Goal: Information Seeking & Learning: Learn about a topic

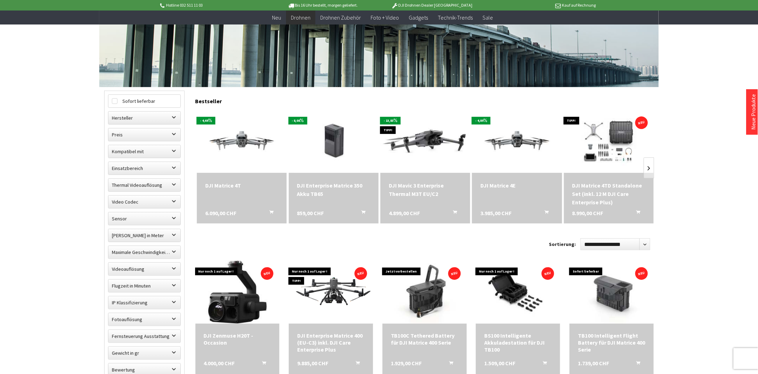
scroll to position [140, 0]
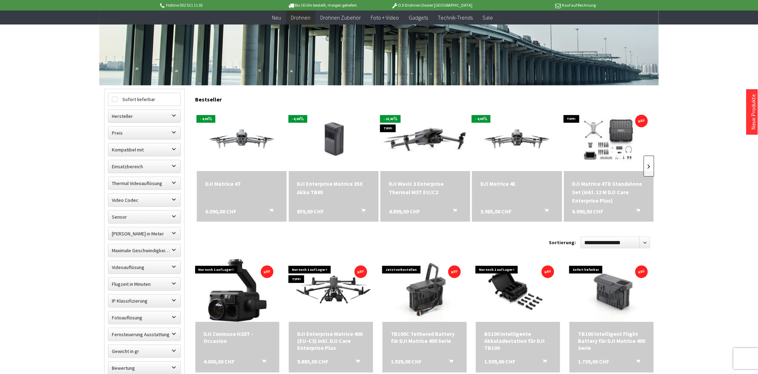
click at [649, 165] on link at bounding box center [648, 166] width 10 height 21
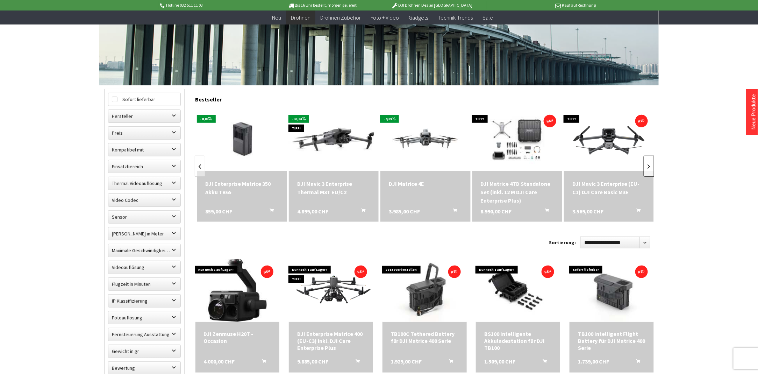
scroll to position [0, 92]
click at [649, 165] on link at bounding box center [648, 166] width 10 height 21
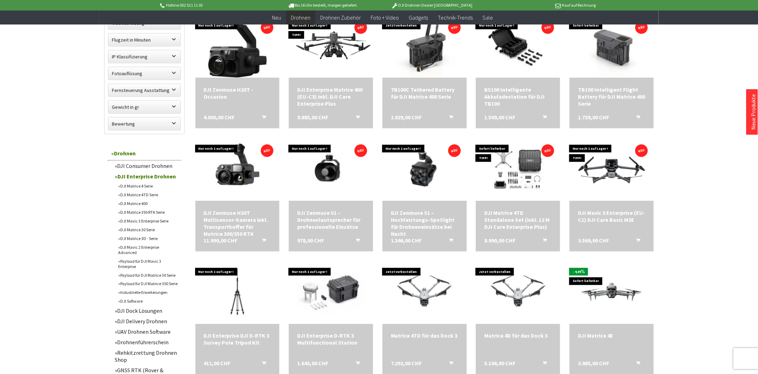
scroll to position [384, 0]
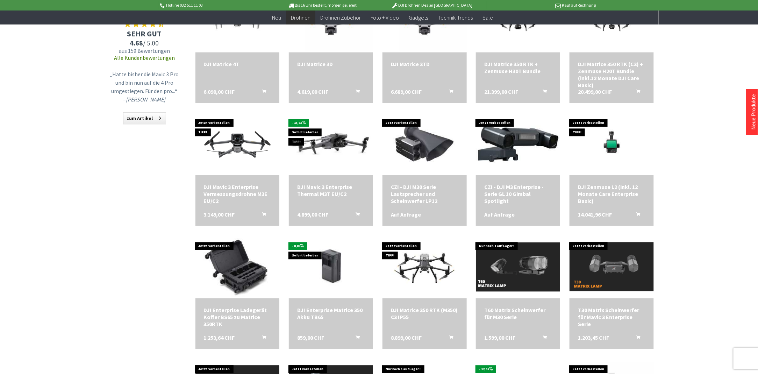
scroll to position [804, 0]
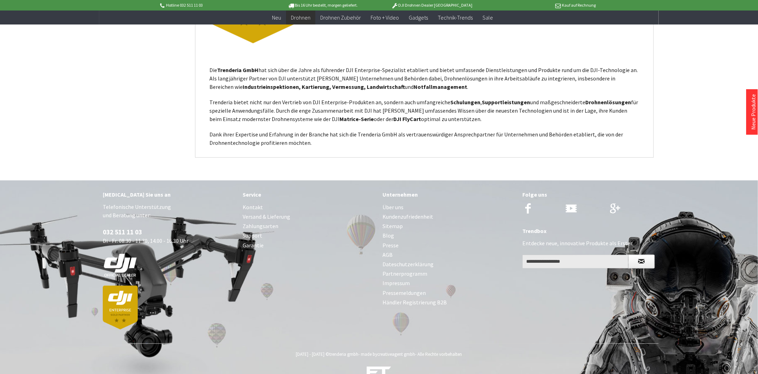
scroll to position [1818, 0]
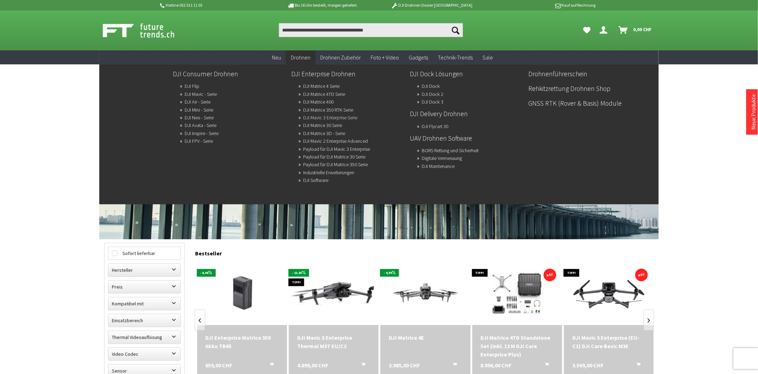
click at [350, 120] on link "DJI Mavic 3 Enterprise Serie" at bounding box center [330, 118] width 54 height 10
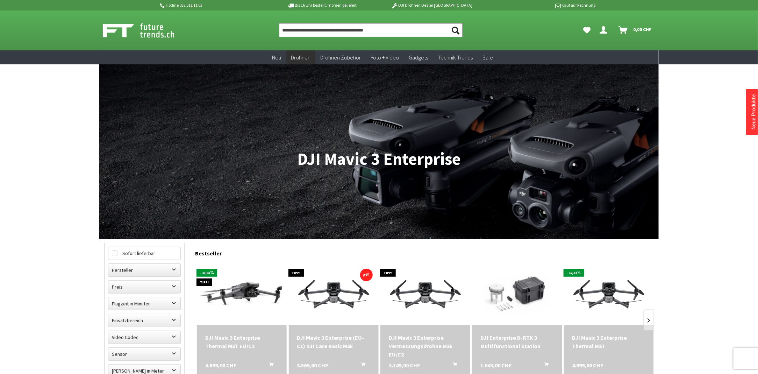
click at [282, 31] on input "Produkt, Marke, Kategorie, EAN, Artikelnummer…" at bounding box center [371, 30] width 184 height 14
paste input "**********"
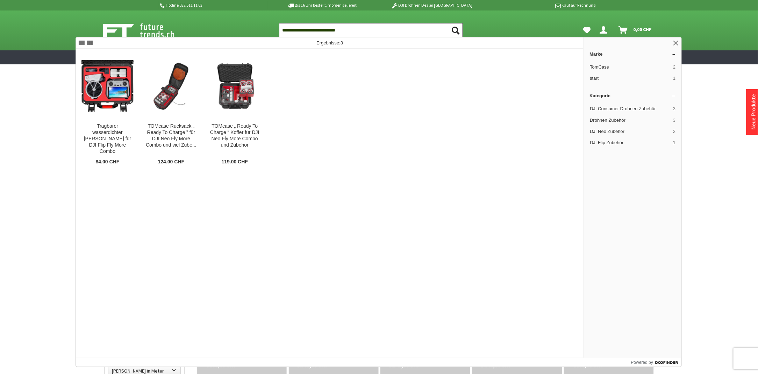
type input "**********"
click at [455, 30] on icon "Suchen" at bounding box center [456, 31] width 8 height 8
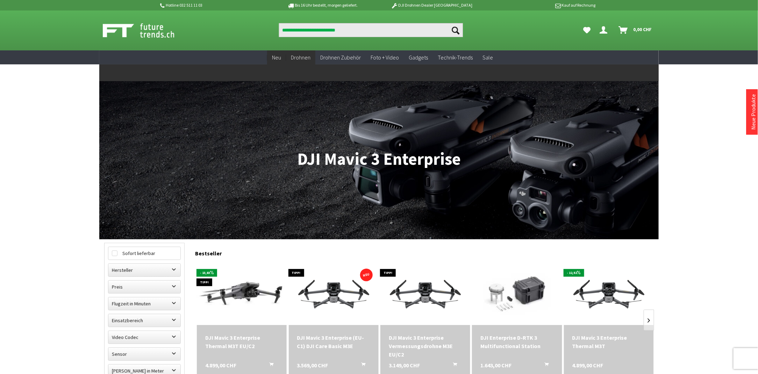
click at [276, 59] on span "Neu" at bounding box center [276, 57] width 9 height 7
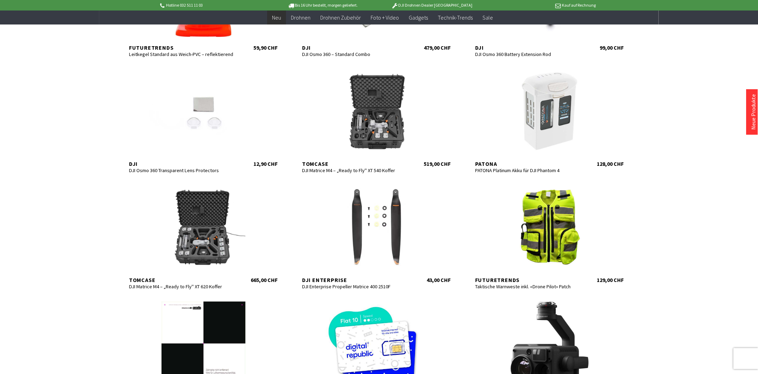
scroll to position [210, 0]
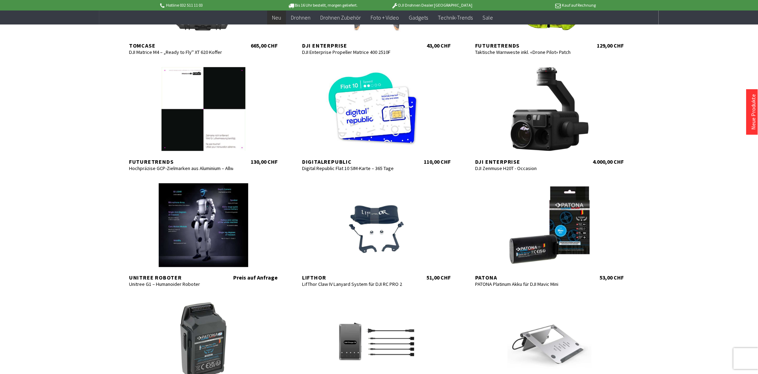
scroll to position [454, 0]
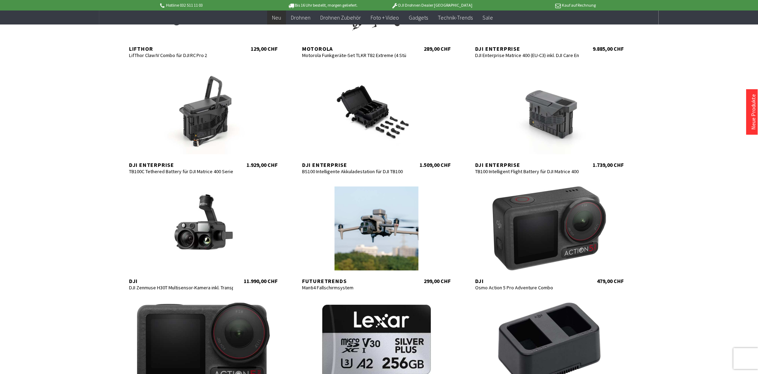
scroll to position [1153, 0]
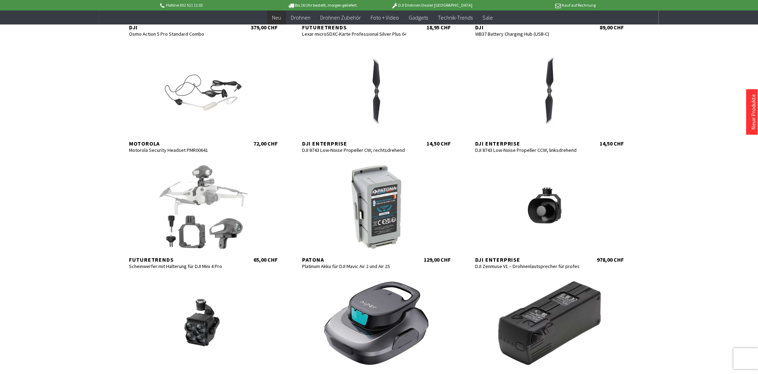
scroll to position [1503, 0]
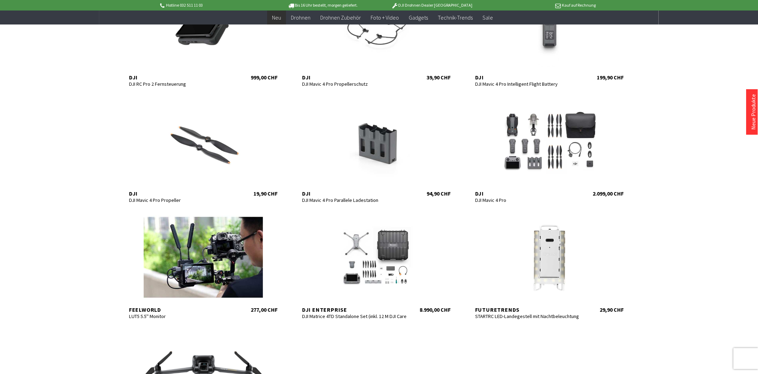
scroll to position [1853, 0]
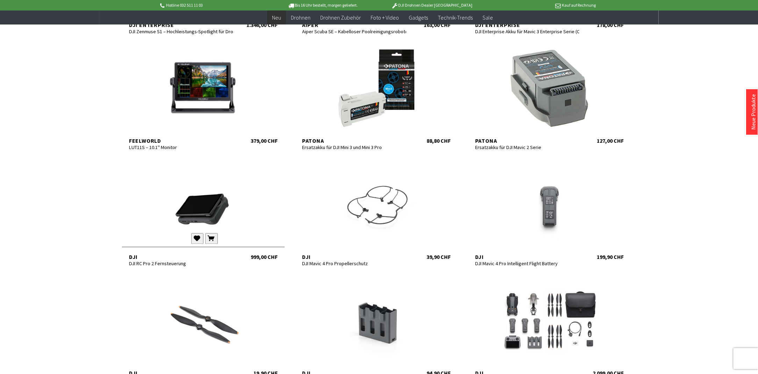
click at [196, 221] on div at bounding box center [203, 205] width 163 height 84
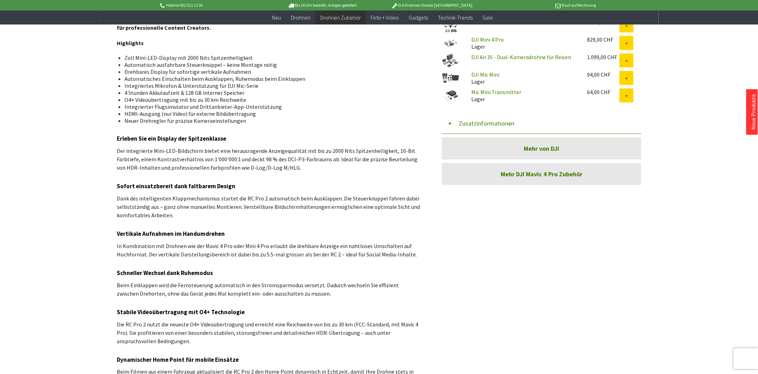
scroll to position [315, 0]
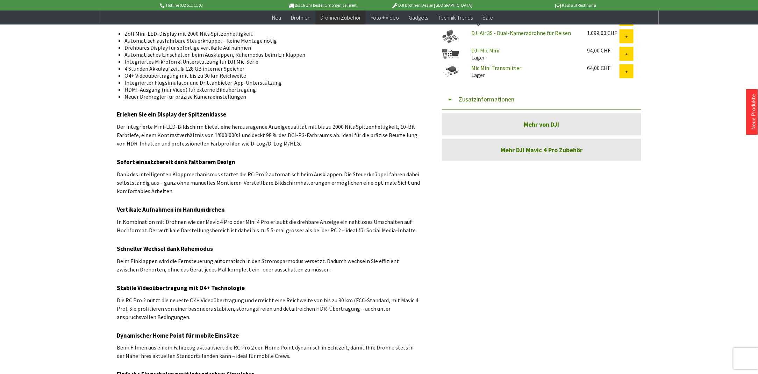
click at [534, 149] on link "Mehr DJI Mavic 4 Pro Zubehör" at bounding box center [541, 150] width 199 height 22
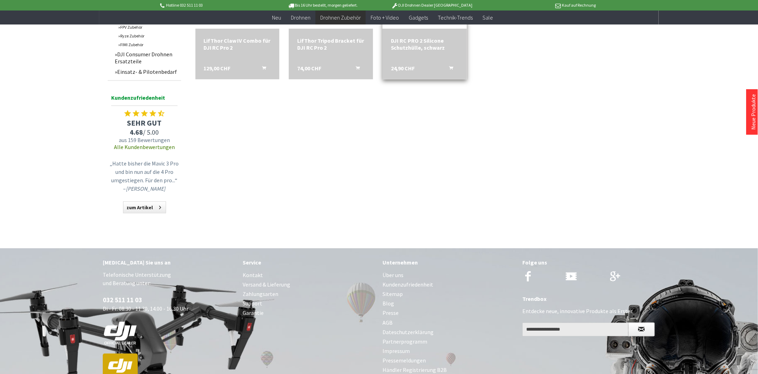
scroll to position [373, 0]
